Goal: Find specific page/section: Find specific page/section

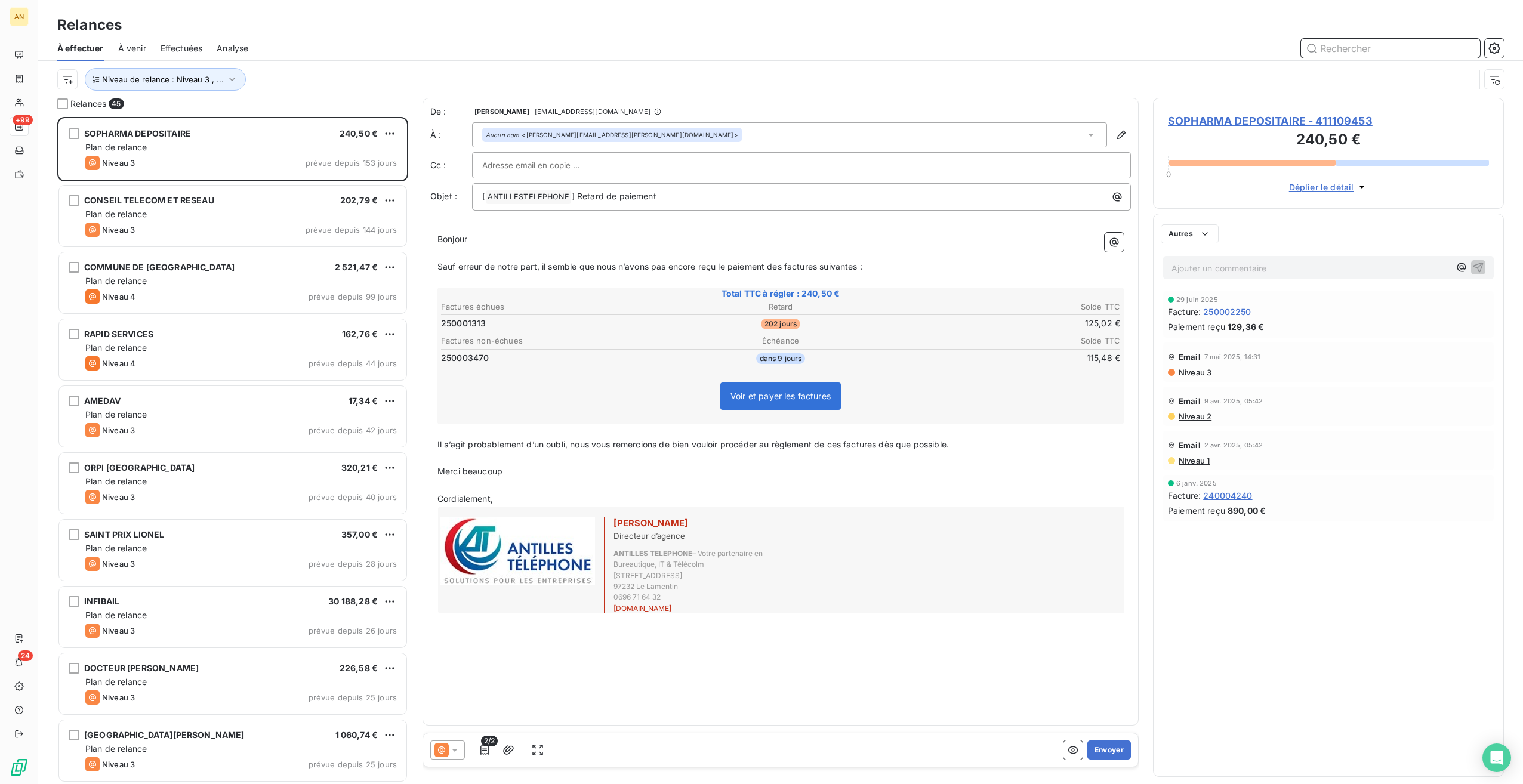
scroll to position [10, 10]
click at [214, 79] on span "Niveau de relance : Niveau 3 , ..." at bounding box center [162, 79] width 122 height 10
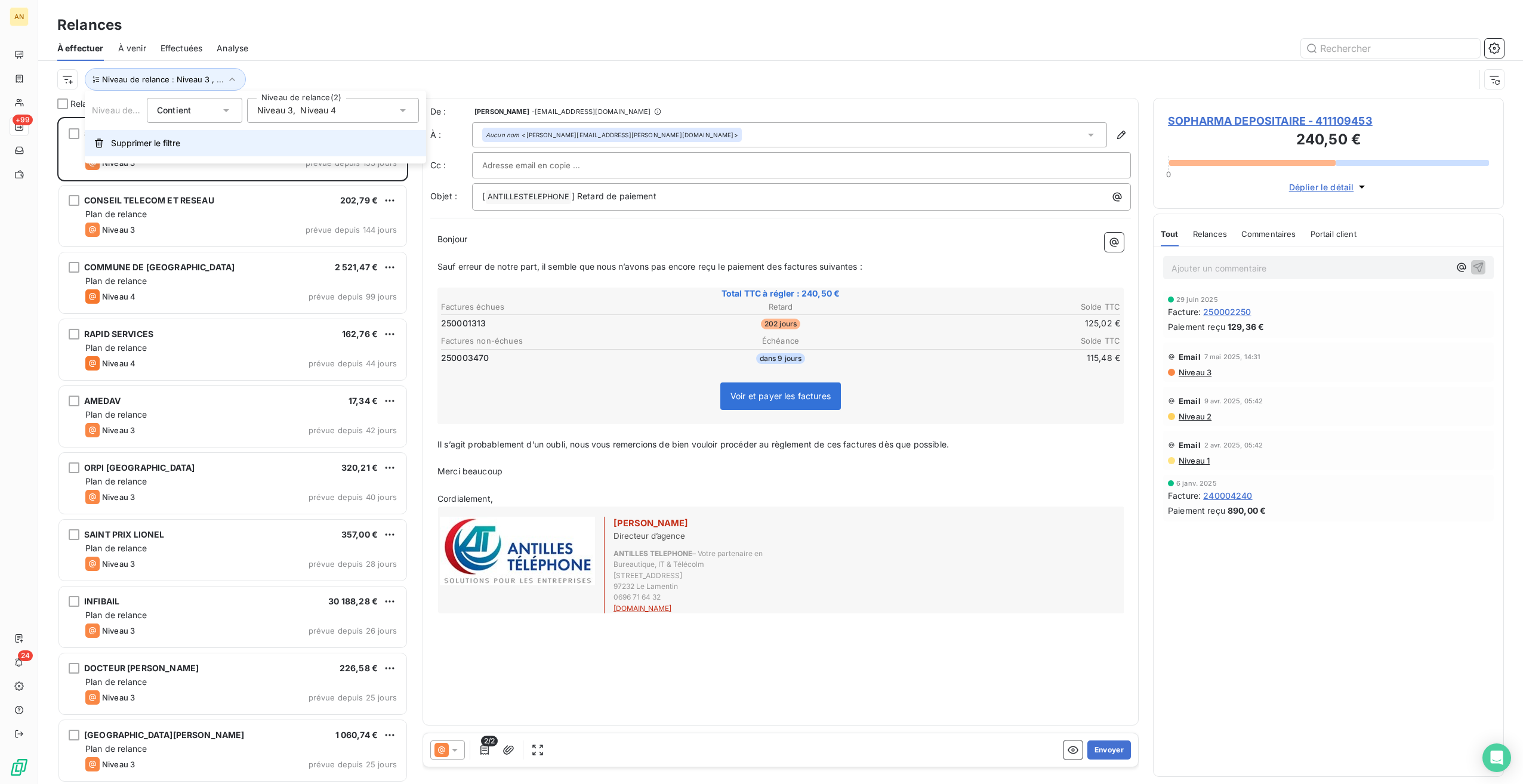
click at [142, 152] on button "Supprimer le filtre" at bounding box center [255, 143] width 341 height 26
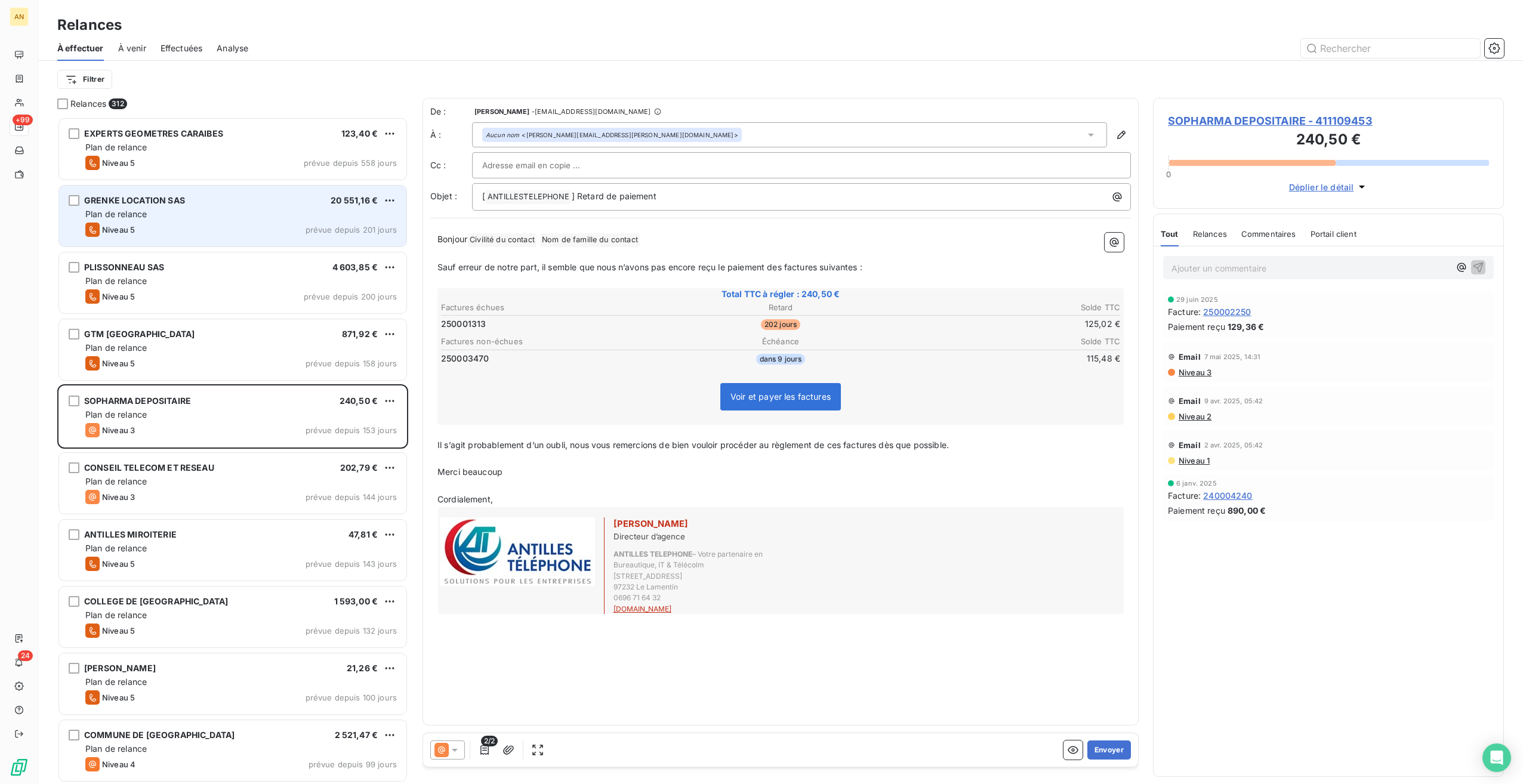
scroll to position [658, 342]
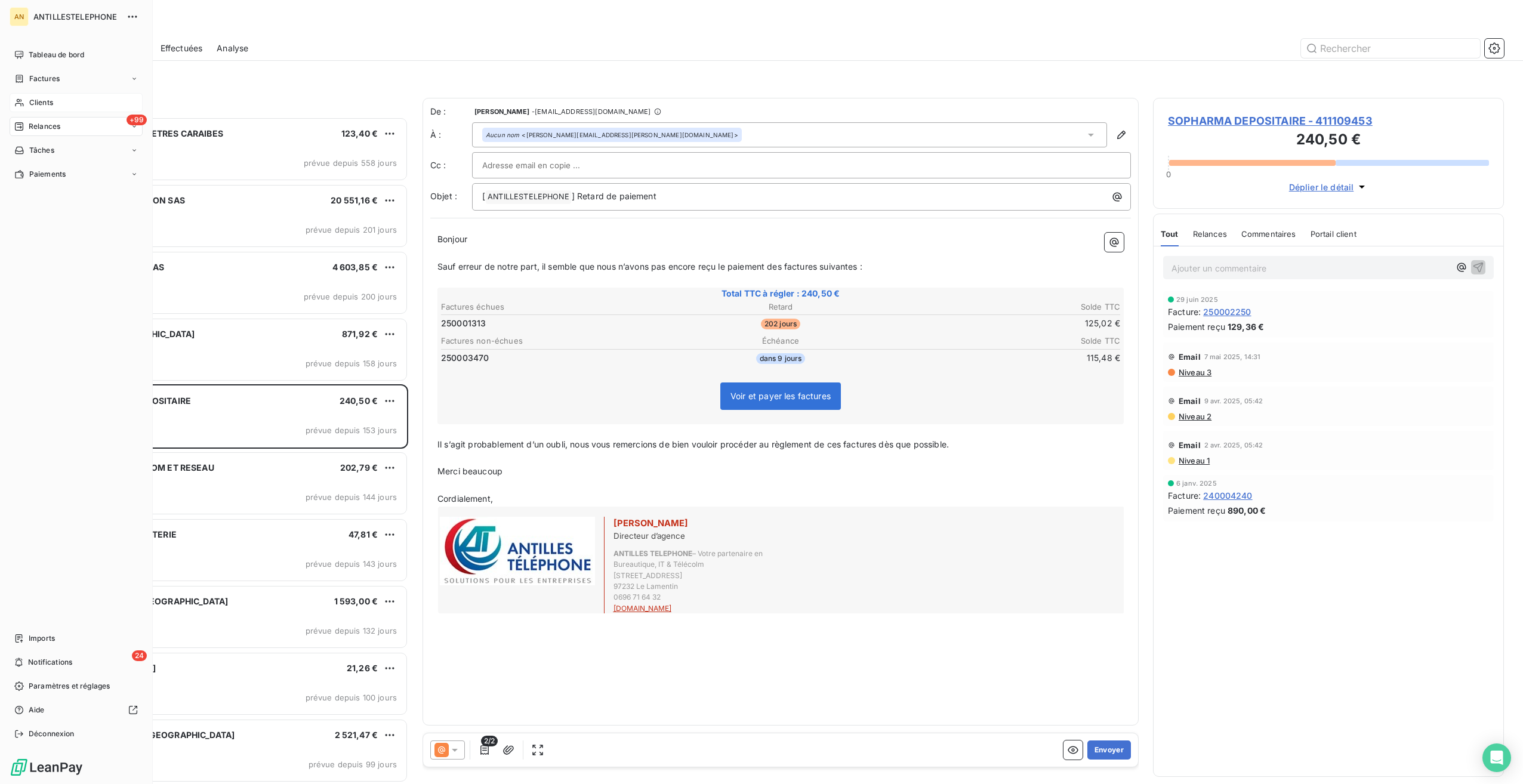
click at [42, 103] on span "Clients" at bounding box center [42, 103] width 24 height 11
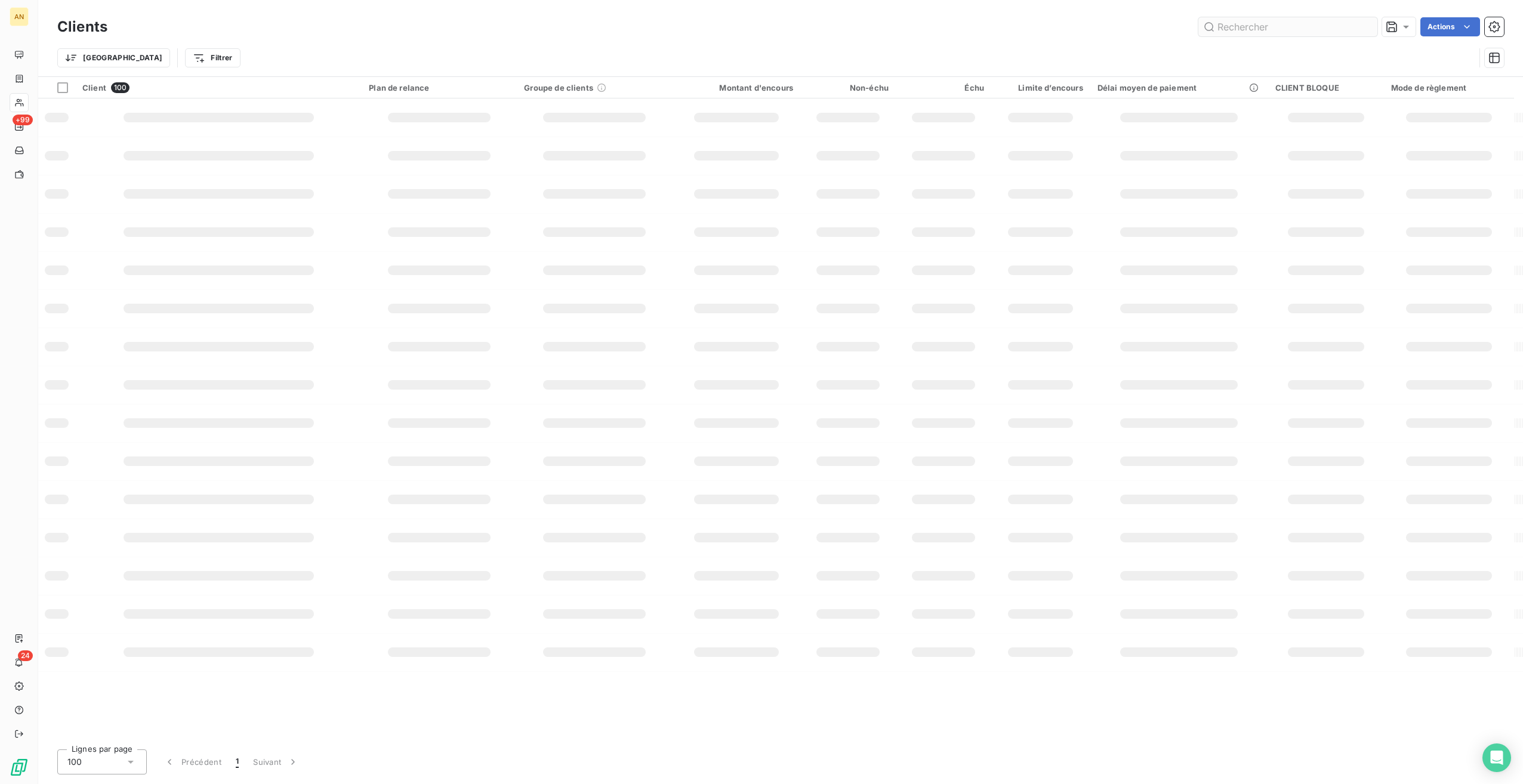
click at [1284, 29] on input "text" at bounding box center [1287, 26] width 179 height 19
type input "chr"
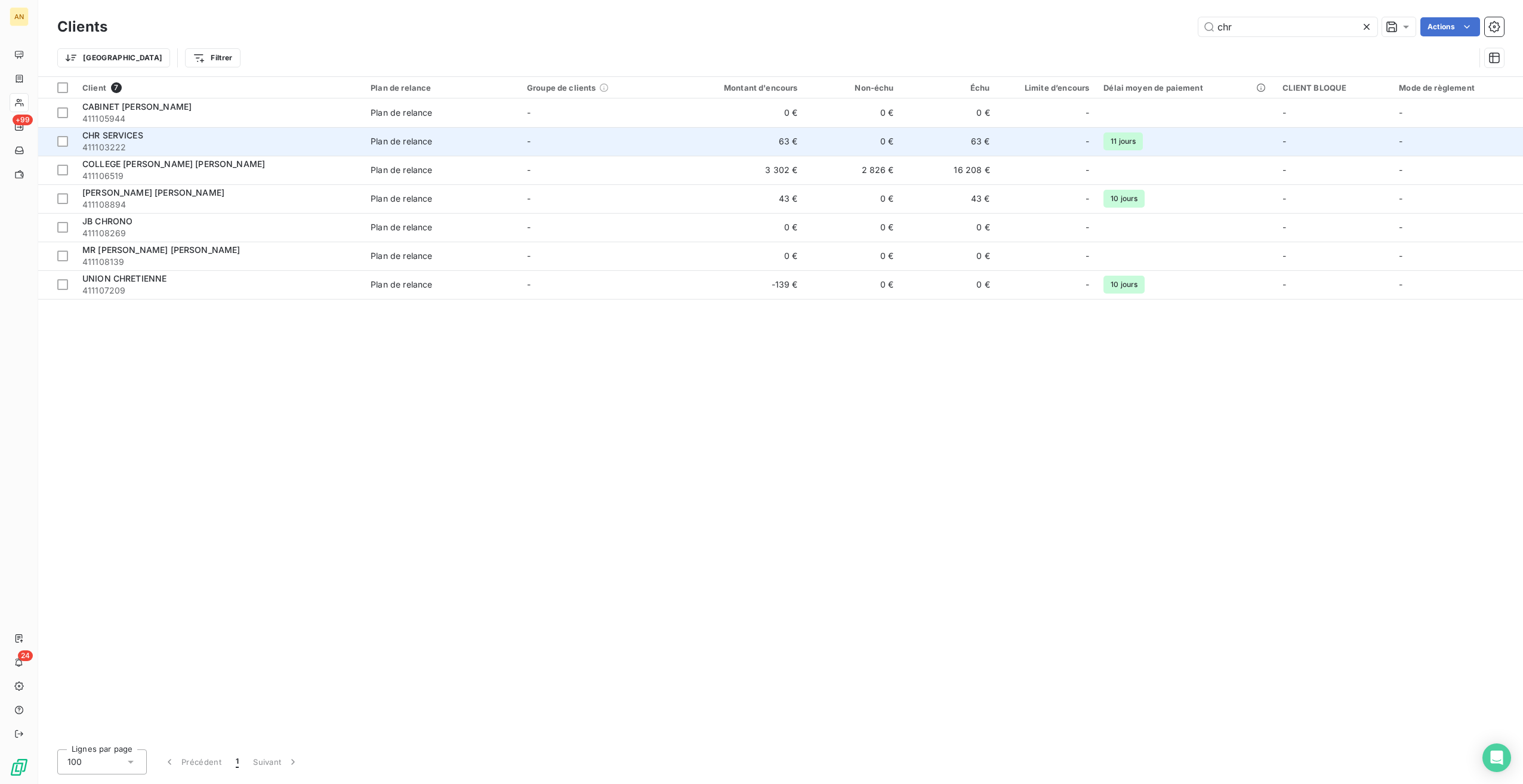
click at [144, 132] on span "CHR SERVICES" at bounding box center [113, 134] width 61 height 10
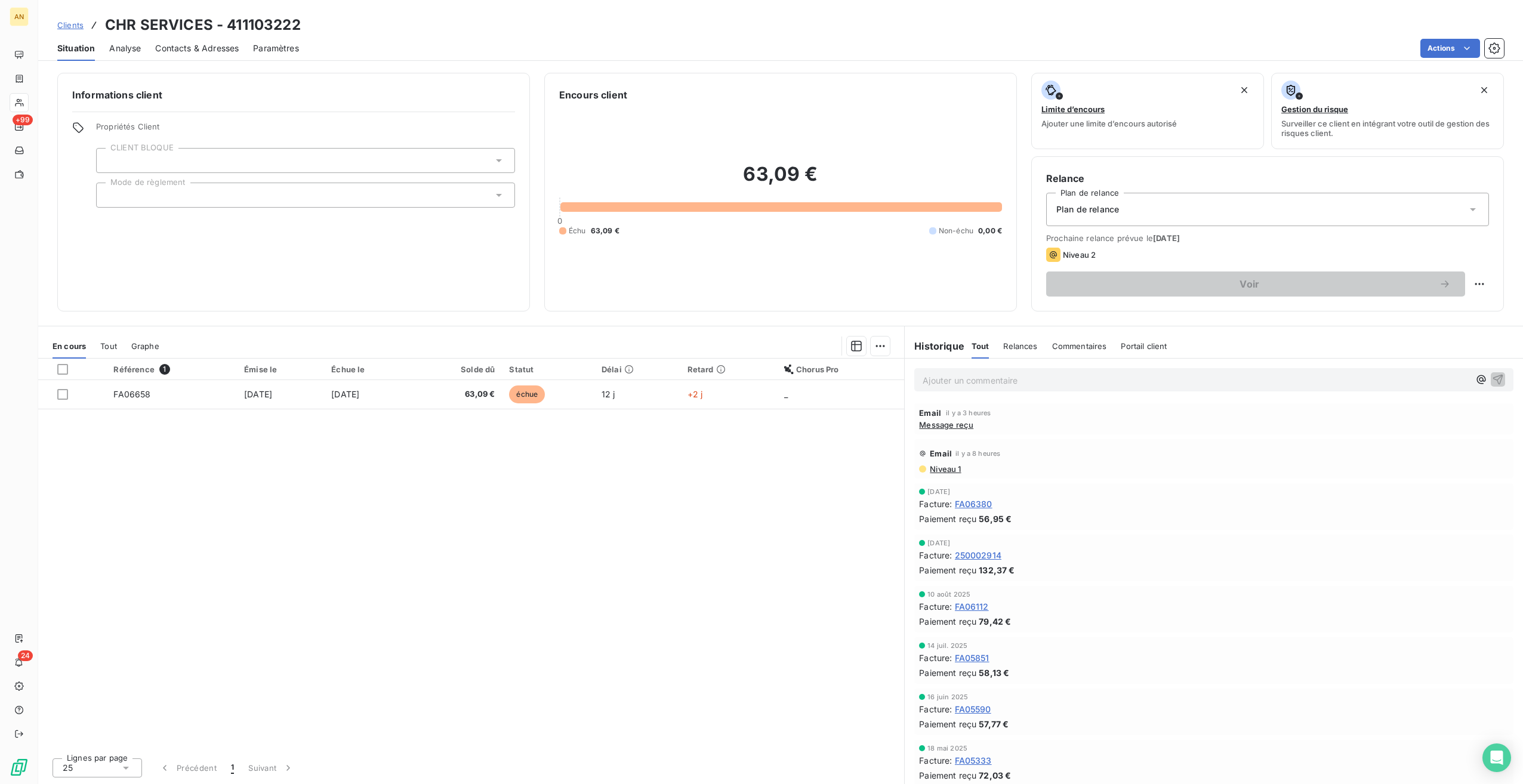
click at [192, 44] on span "Contacts & Adresses" at bounding box center [196, 48] width 84 height 12
